Goal: Find specific page/section: Find specific page/section

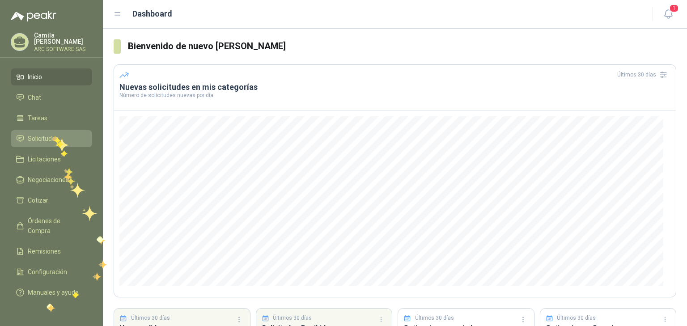
click at [52, 134] on span "Solicitudes" at bounding box center [43, 139] width 31 height 10
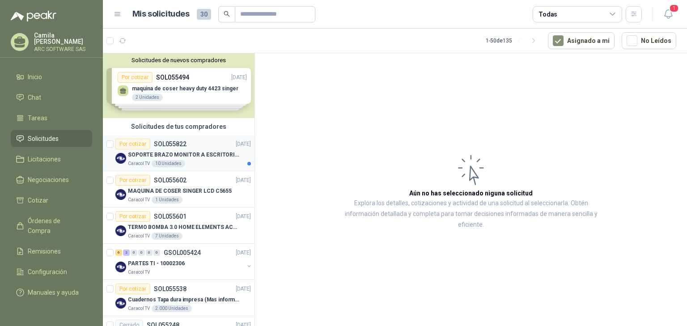
click at [168, 154] on p "SOPORTE BRAZO MONITOR A ESCRITORIO NBF80" at bounding box center [183, 155] width 111 height 8
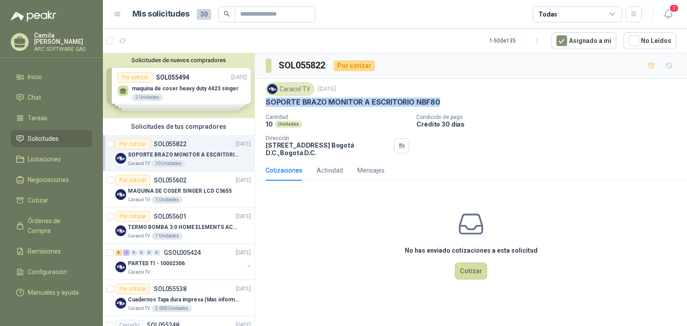
drag, startPoint x: 264, startPoint y: 102, endPoint x: 463, endPoint y: 107, distance: 199.0
click at [463, 107] on div "Caracol TV [DATE] SOPORTE BRAZO MONITOR A ESCRITORIO NBF80 Cantidad 10 Unidades…" at bounding box center [471, 119] width 432 height 81
copy p "SOPORTE BRAZO MONITOR A ESCRITORIO NBF80"
